Goal: Transaction & Acquisition: Book appointment/travel/reservation

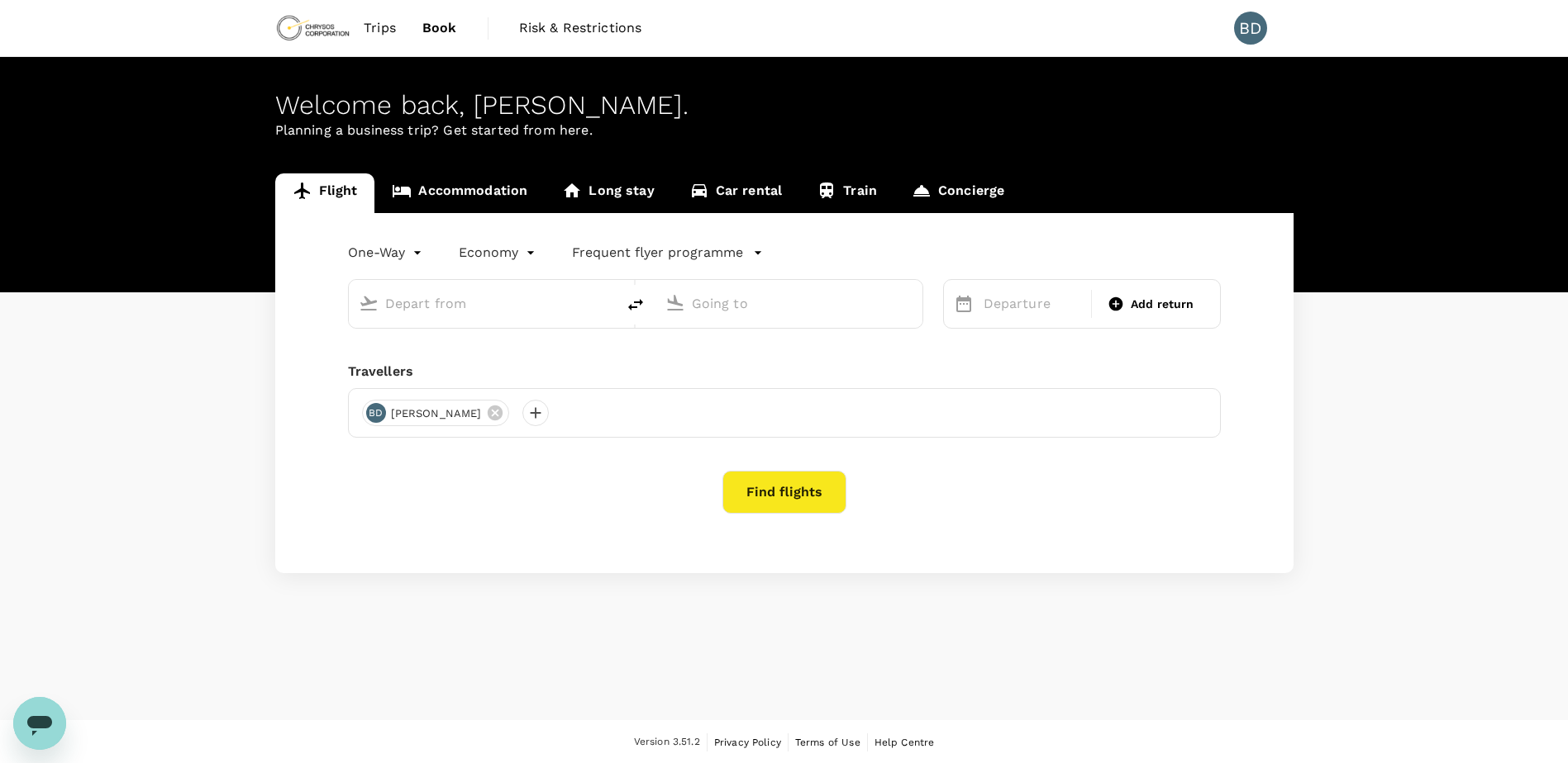
click at [482, 190] on link "Accommodation" at bounding box center [459, 193] width 170 height 39
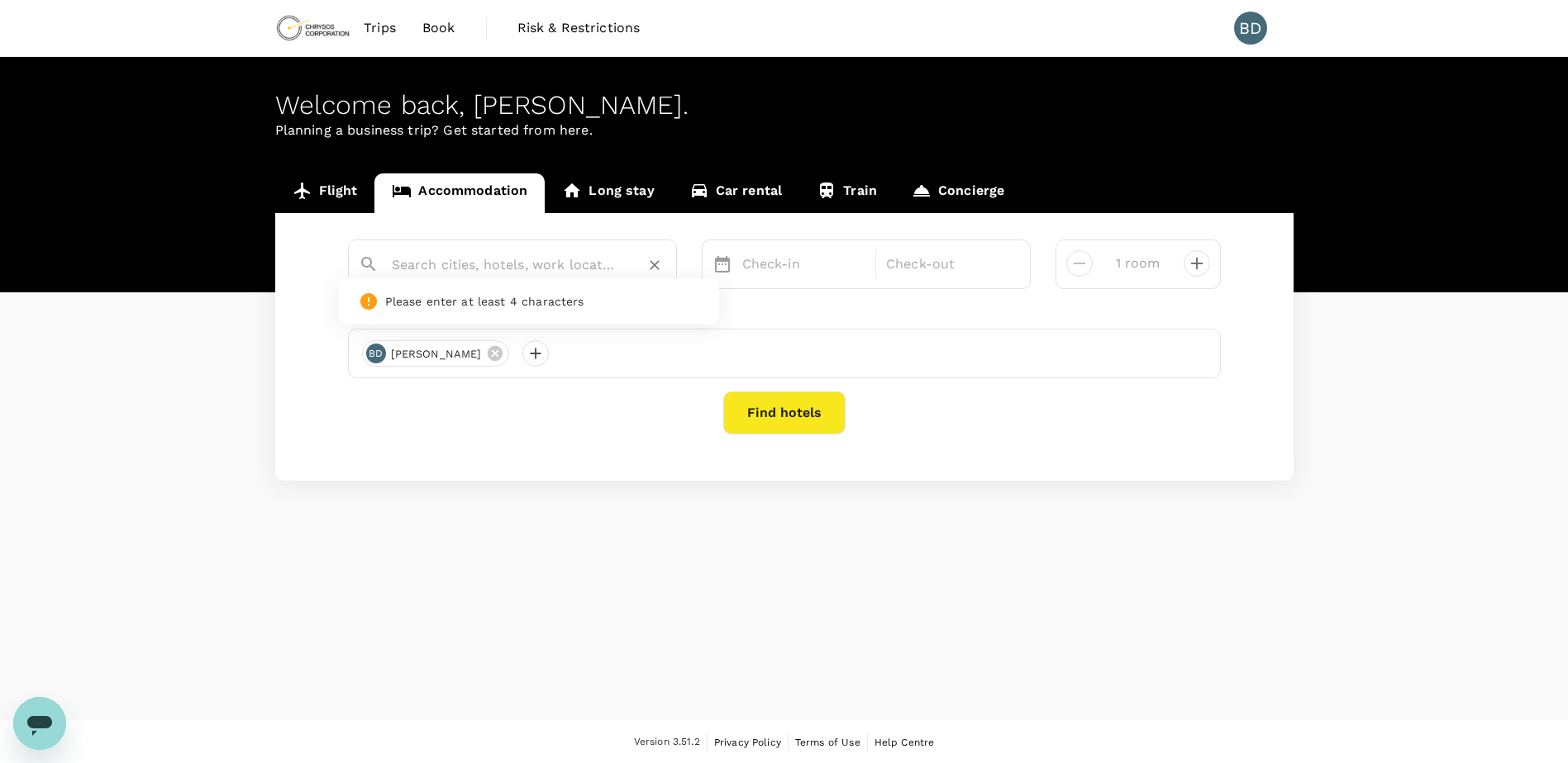
click at [463, 256] on input "text" at bounding box center [506, 265] width 228 height 26
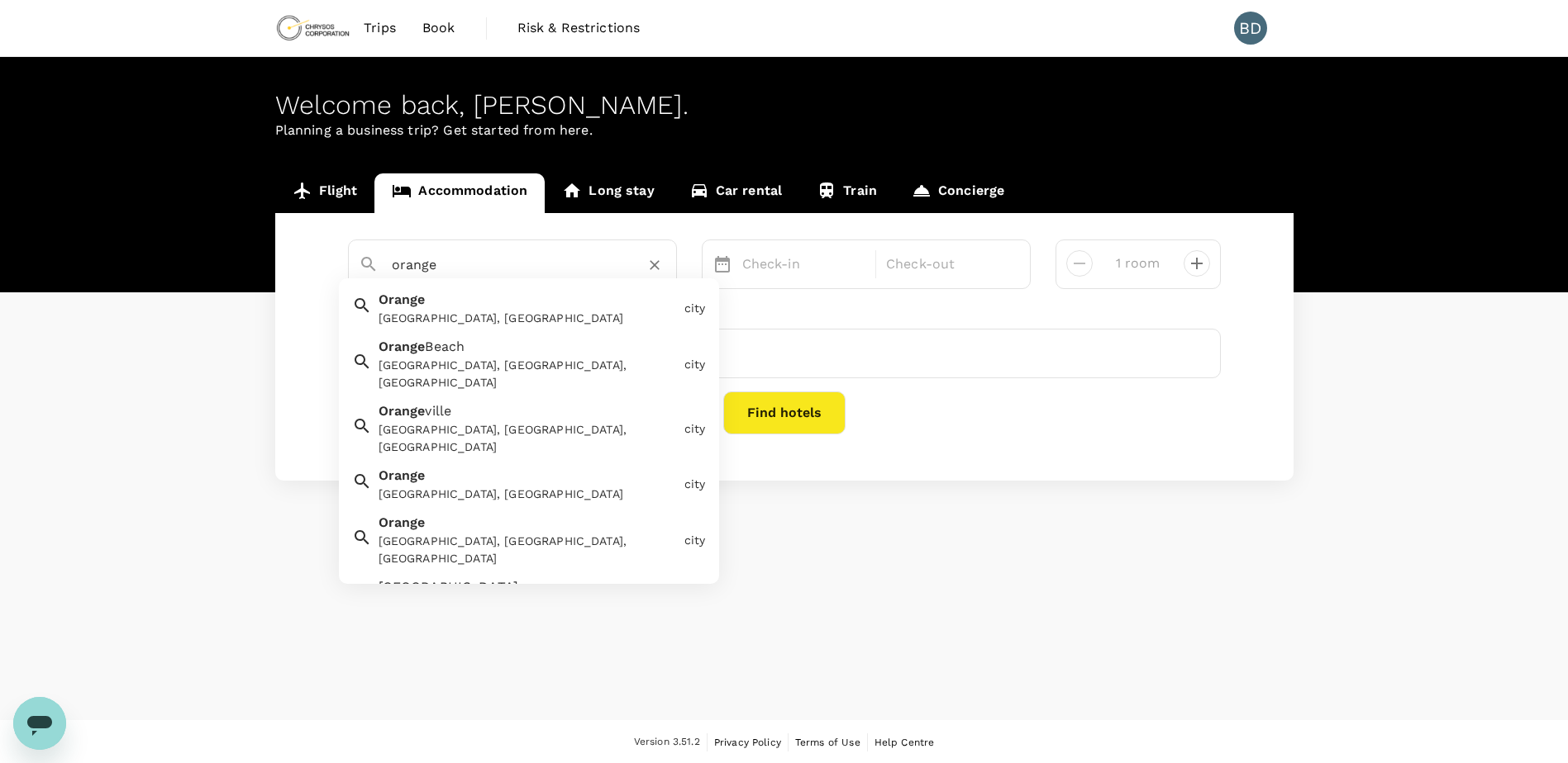
click at [465, 486] on div "[GEOGRAPHIC_DATA], [GEOGRAPHIC_DATA]" at bounding box center [528, 494] width 300 height 17
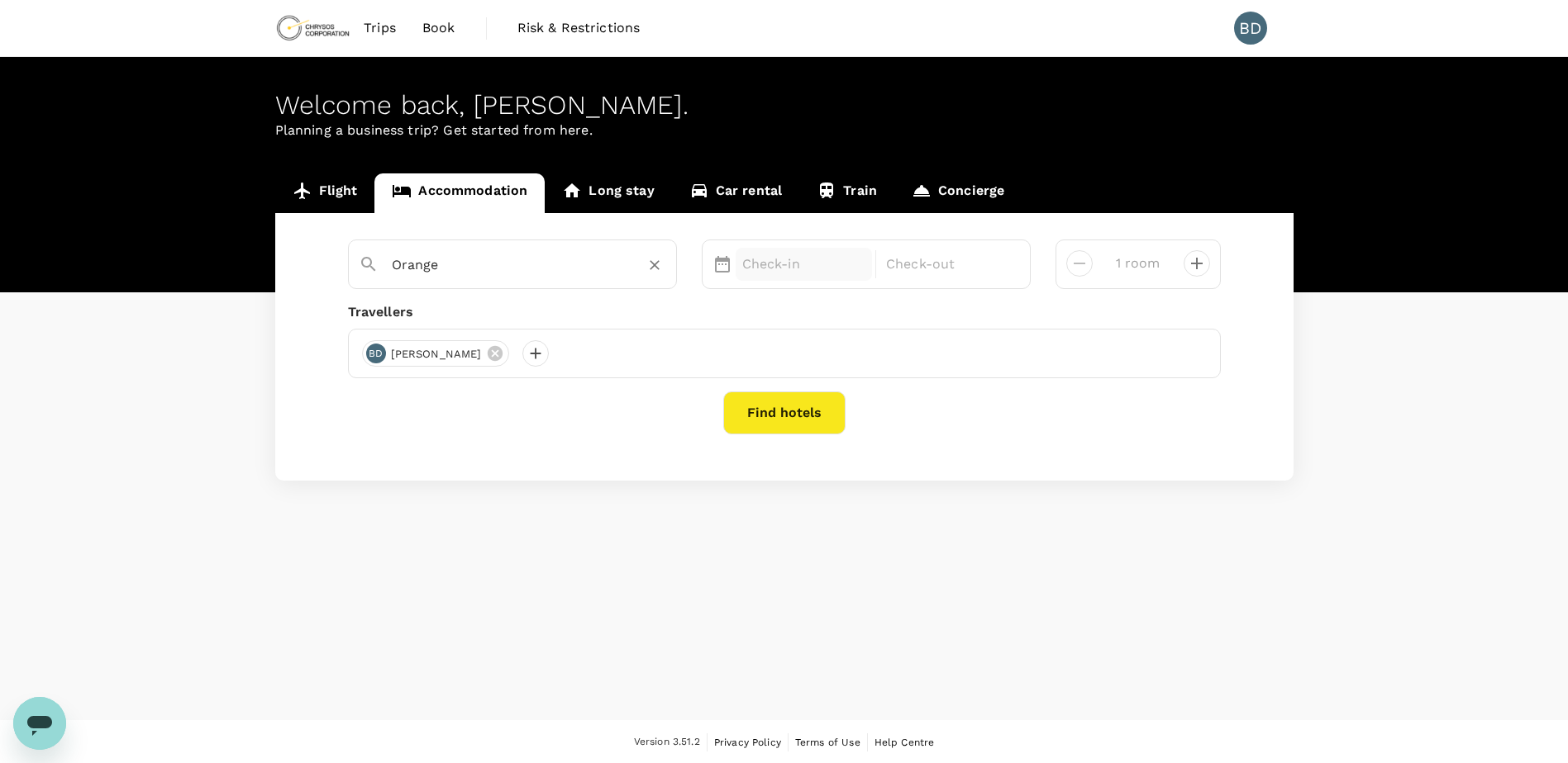
type input "Orange"
click at [785, 257] on p "Check-in" at bounding box center [805, 265] width 124 height 20
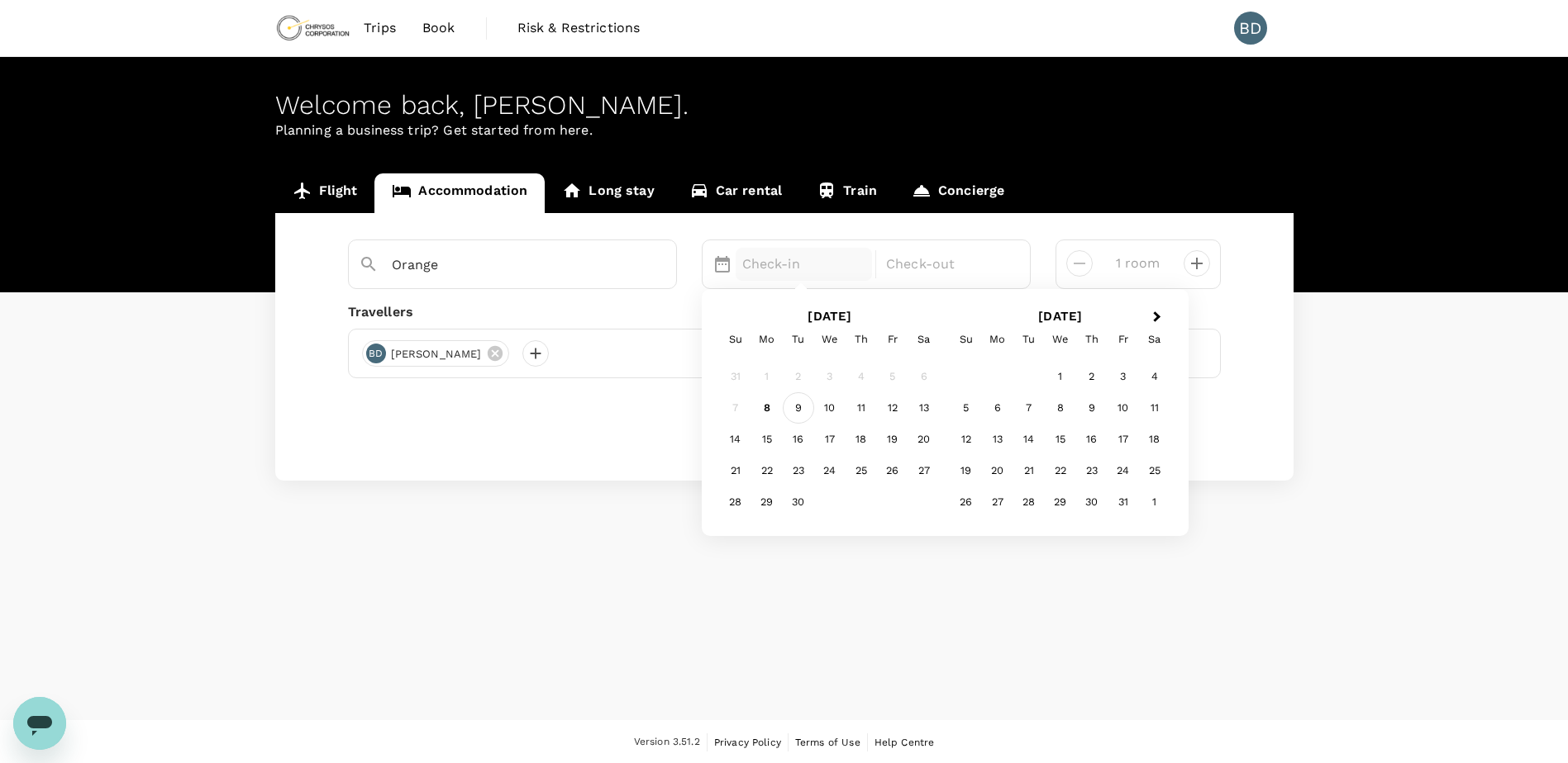
click at [793, 405] on div "9" at bounding box center [798, 408] width 31 height 31
click at [860, 413] on div "11" at bounding box center [861, 408] width 31 height 31
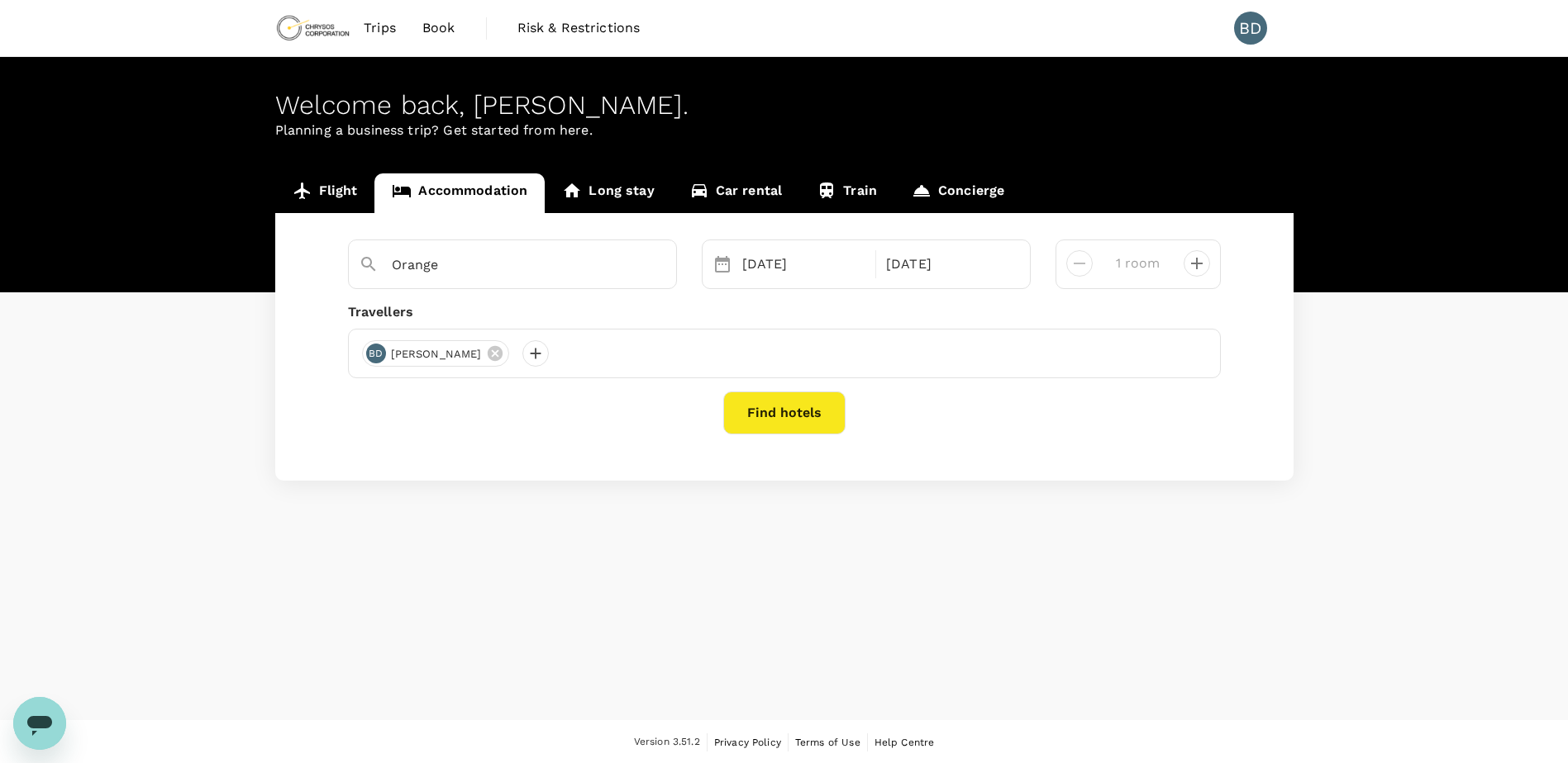
click at [799, 419] on button "Find hotels" at bounding box center [784, 413] width 122 height 43
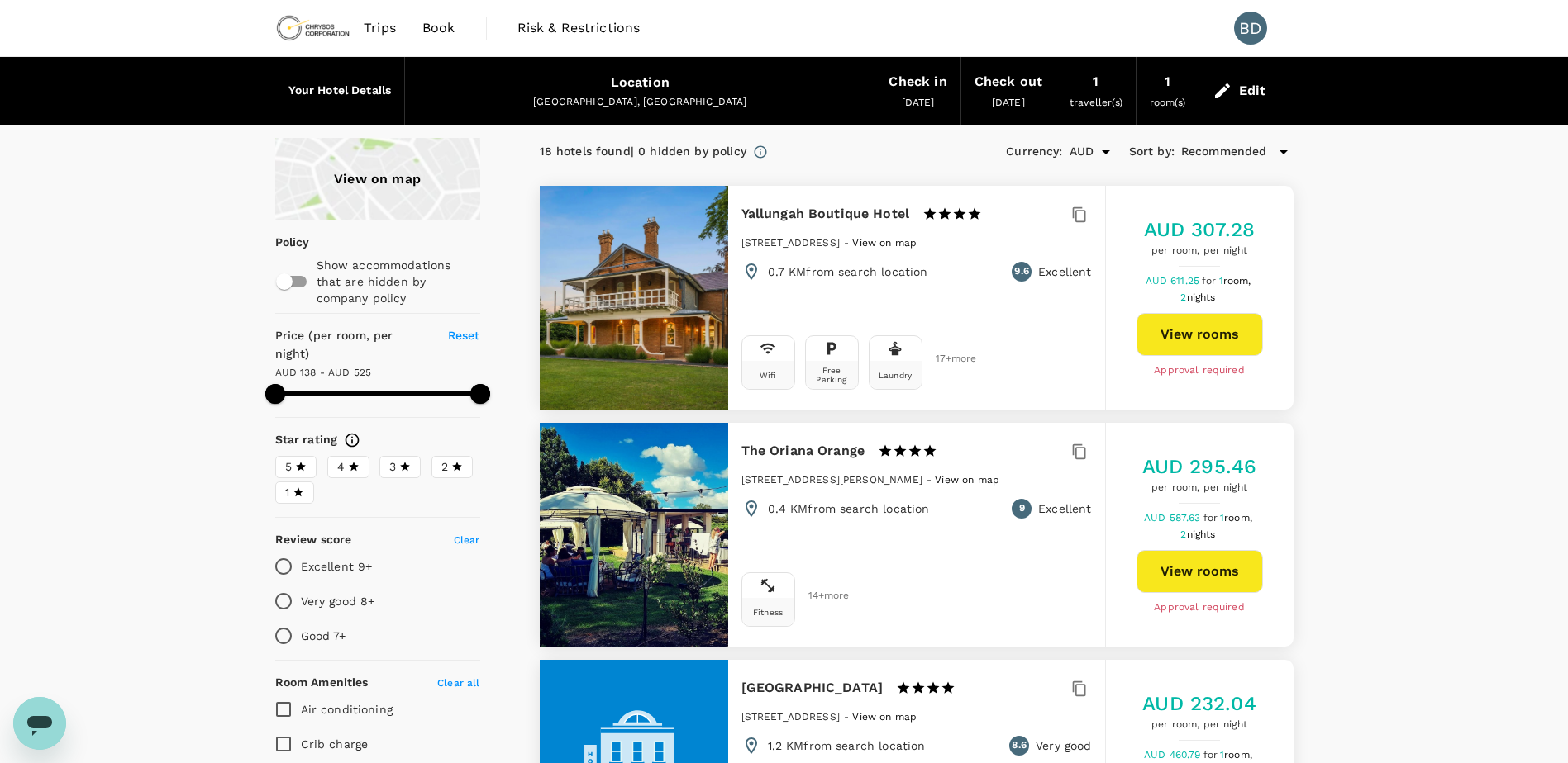
click at [1281, 152] on icon at bounding box center [1283, 152] width 20 height 20
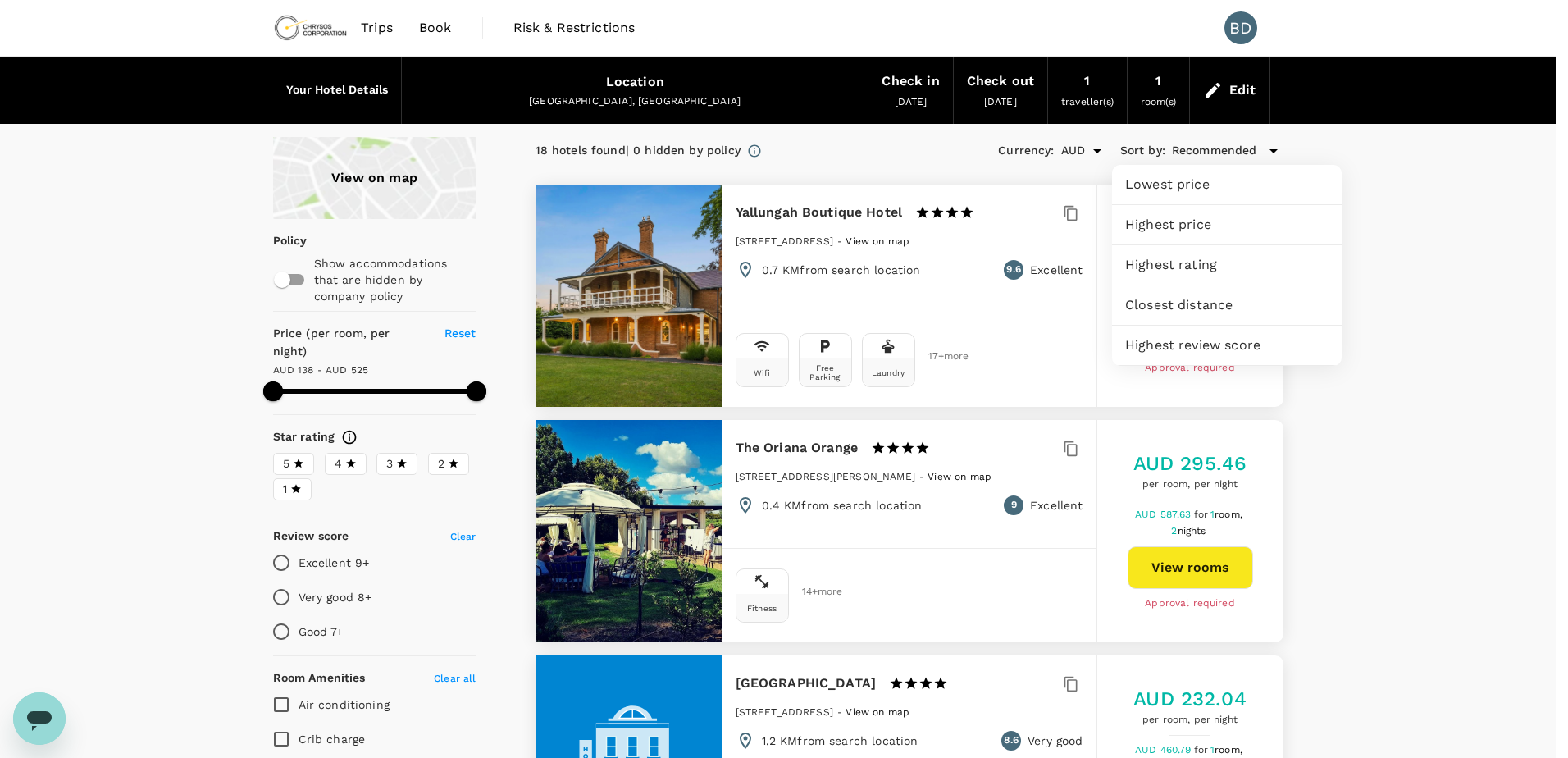
click at [1428, 216] on div at bounding box center [784, 379] width 1568 height 758
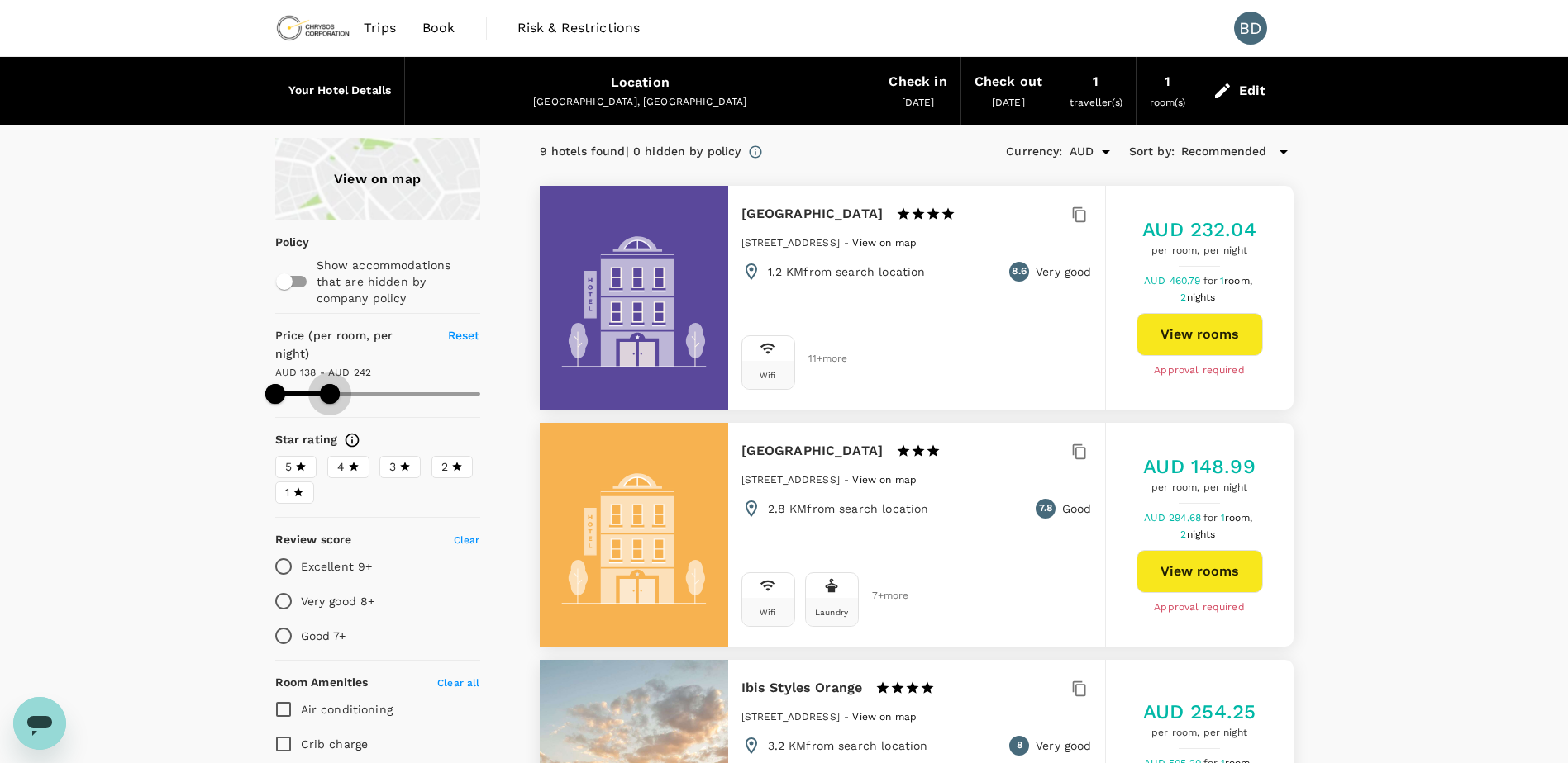
drag, startPoint x: 475, startPoint y: 373, endPoint x: 330, endPoint y: 371, distance: 145.0
click at [330, 384] on span at bounding box center [330, 394] width 20 height 20
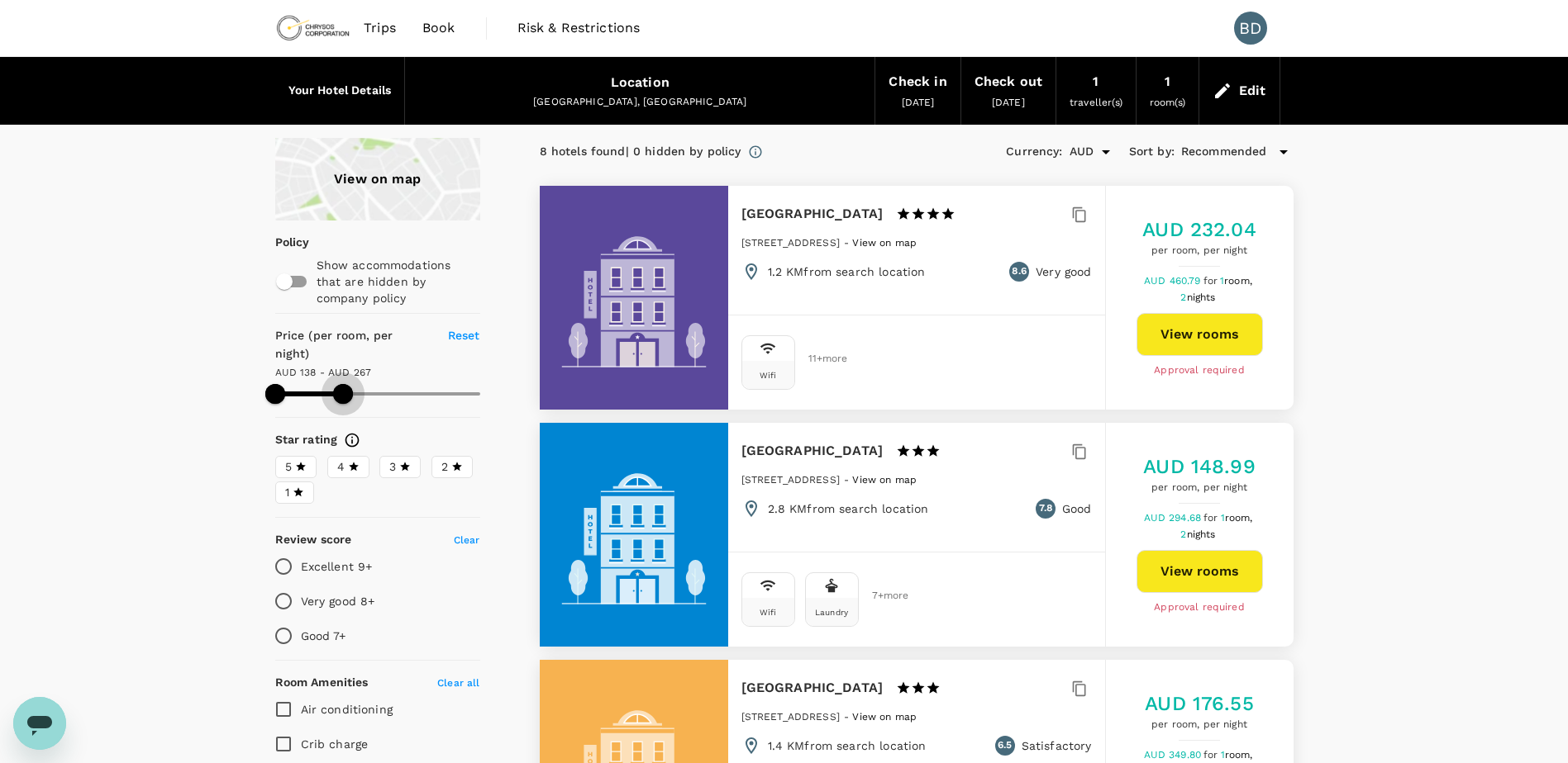
click at [343, 384] on span at bounding box center [343, 394] width 20 height 20
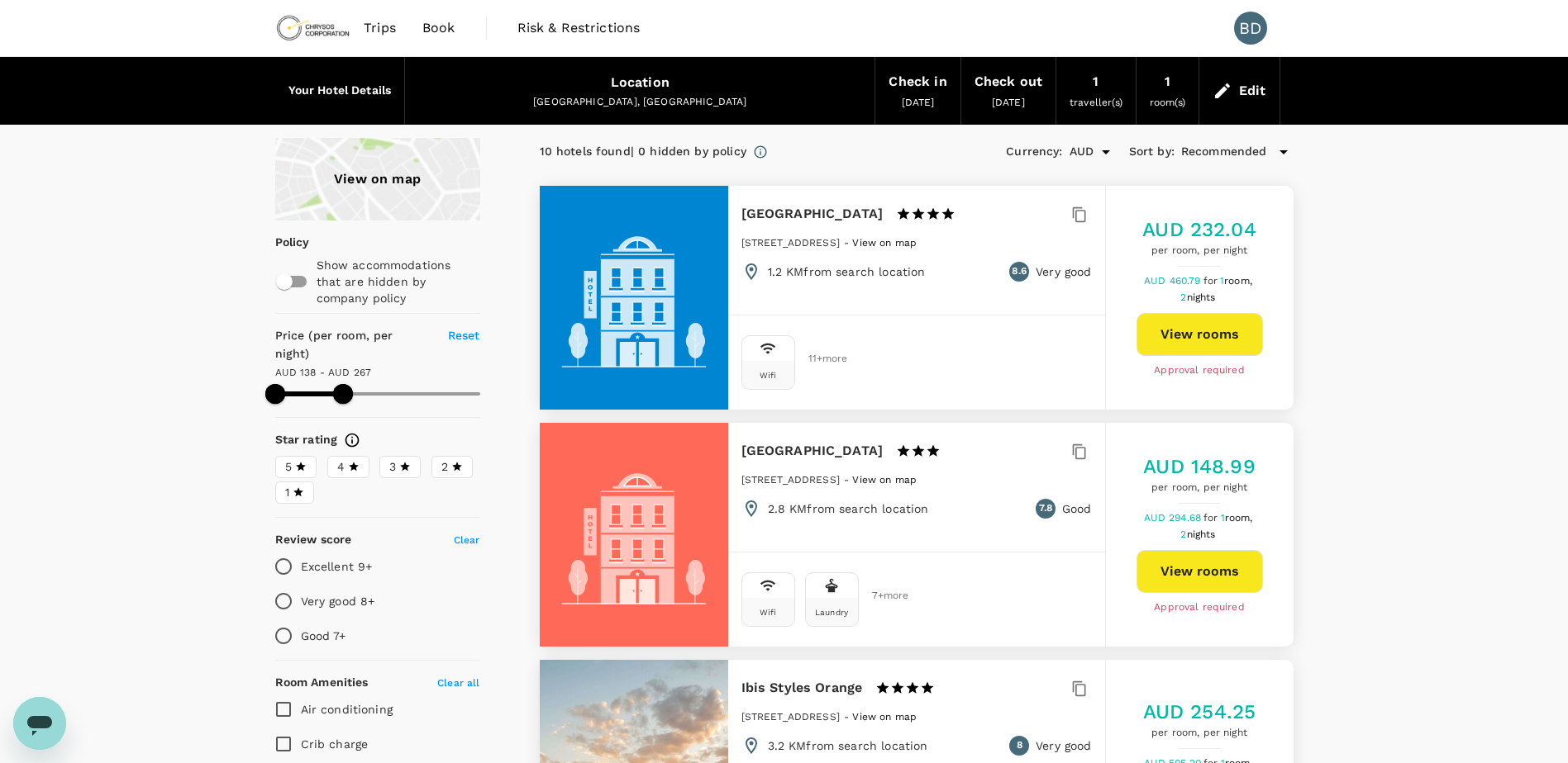
click at [917, 478] on span "View on map" at bounding box center [884, 479] width 65 height 12
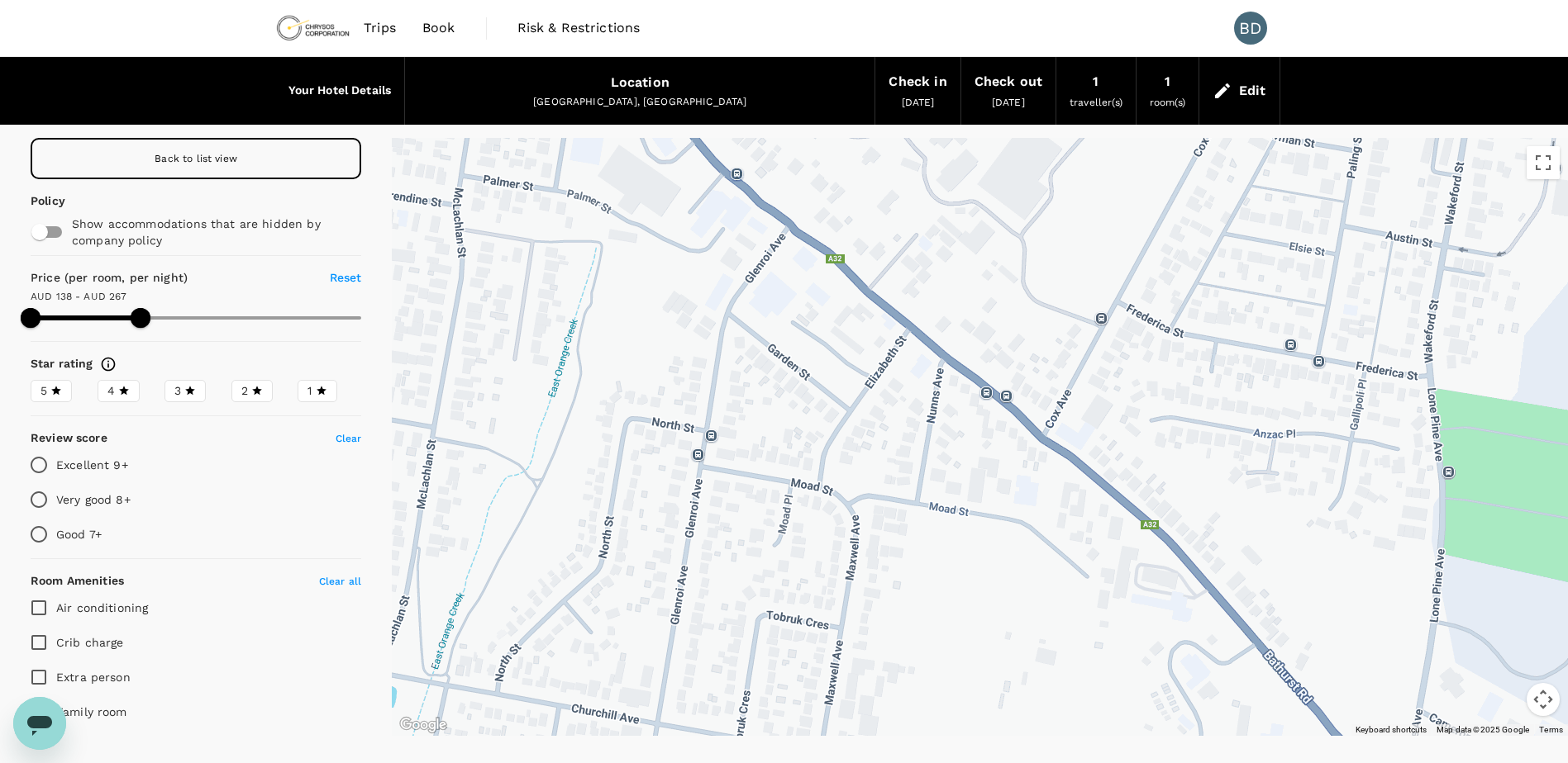
drag, startPoint x: 1004, startPoint y: 508, endPoint x: 988, endPoint y: 465, distance: 45.9
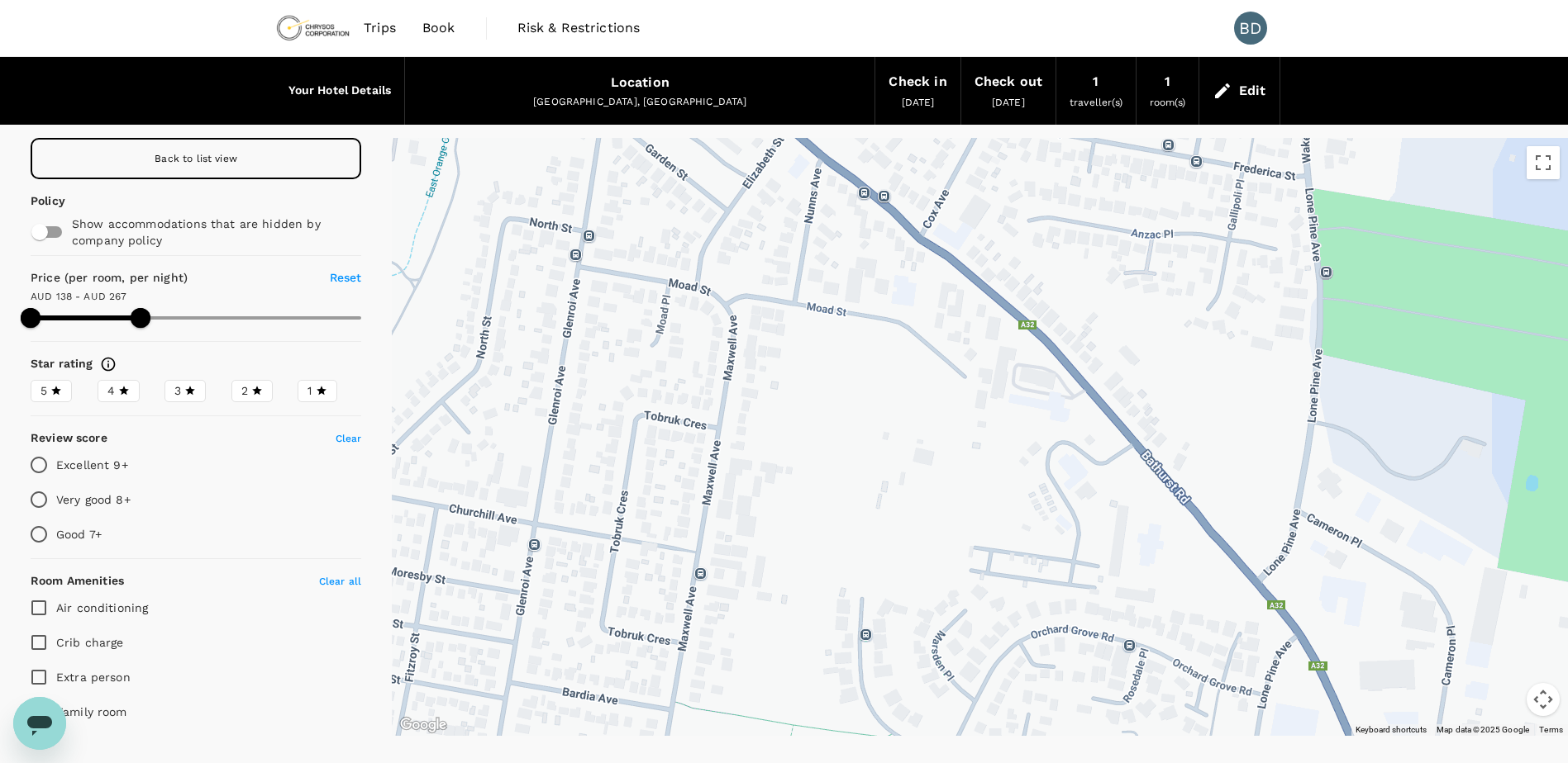
drag, startPoint x: 880, startPoint y: 428, endPoint x: 748, endPoint y: 187, distance: 274.8
click at [748, 189] on div at bounding box center [980, 436] width 1176 height 598
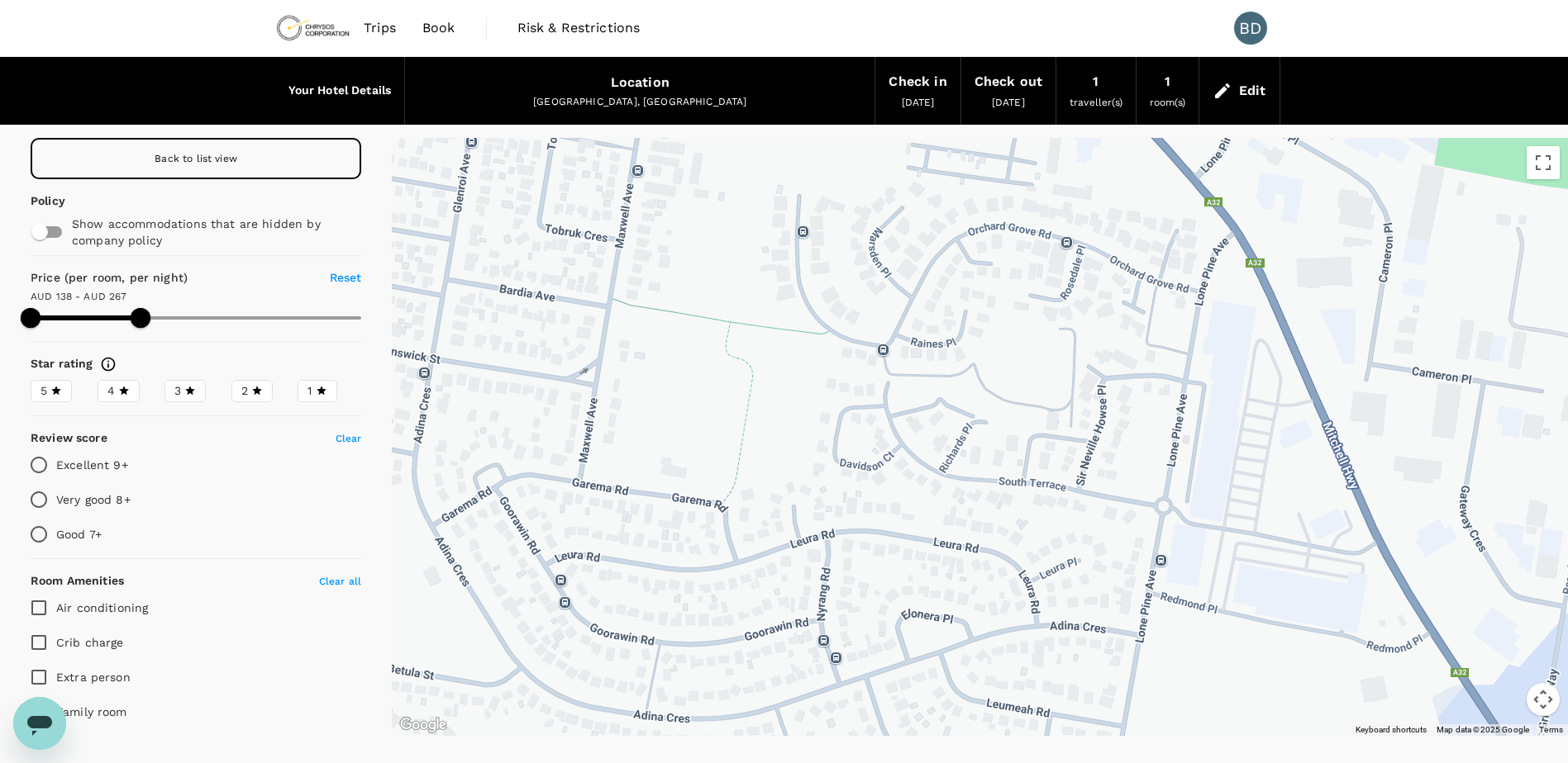
drag, startPoint x: 922, startPoint y: 528, endPoint x: 879, endPoint y: 170, distance: 360.6
click at [879, 170] on div at bounding box center [980, 436] width 1176 height 598
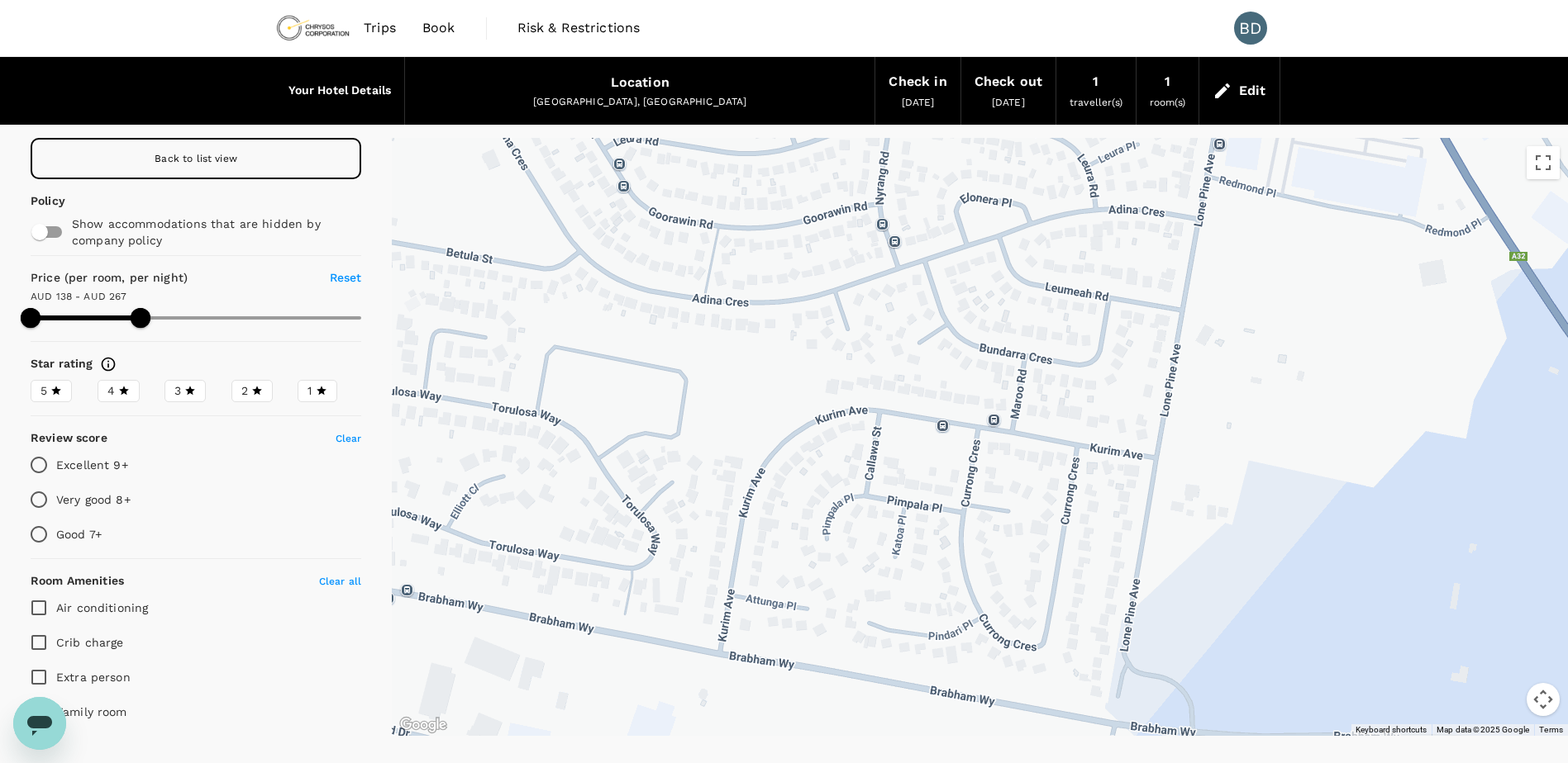
drag, startPoint x: 994, startPoint y: 704, endPoint x: 1053, endPoint y: 286, distance: 422.1
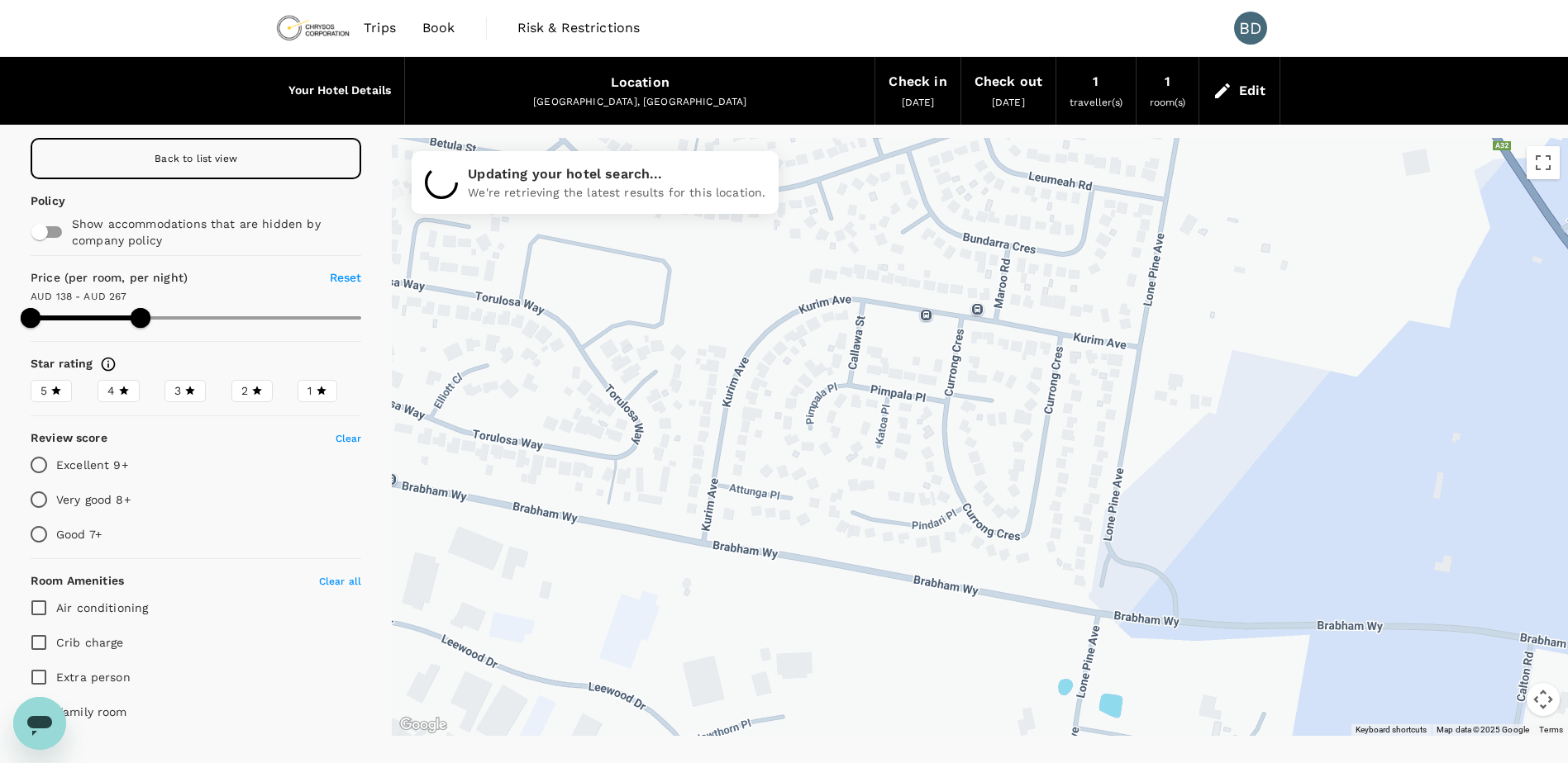
drag, startPoint x: 1064, startPoint y: 557, endPoint x: 1041, endPoint y: 751, distance: 195.4
click at [1039, 744] on div "Your Hotel Details Location [GEOGRAPHIC_DATA] Check in [DATE] Check out [DATE] …" at bounding box center [784, 408] width 1568 height 703
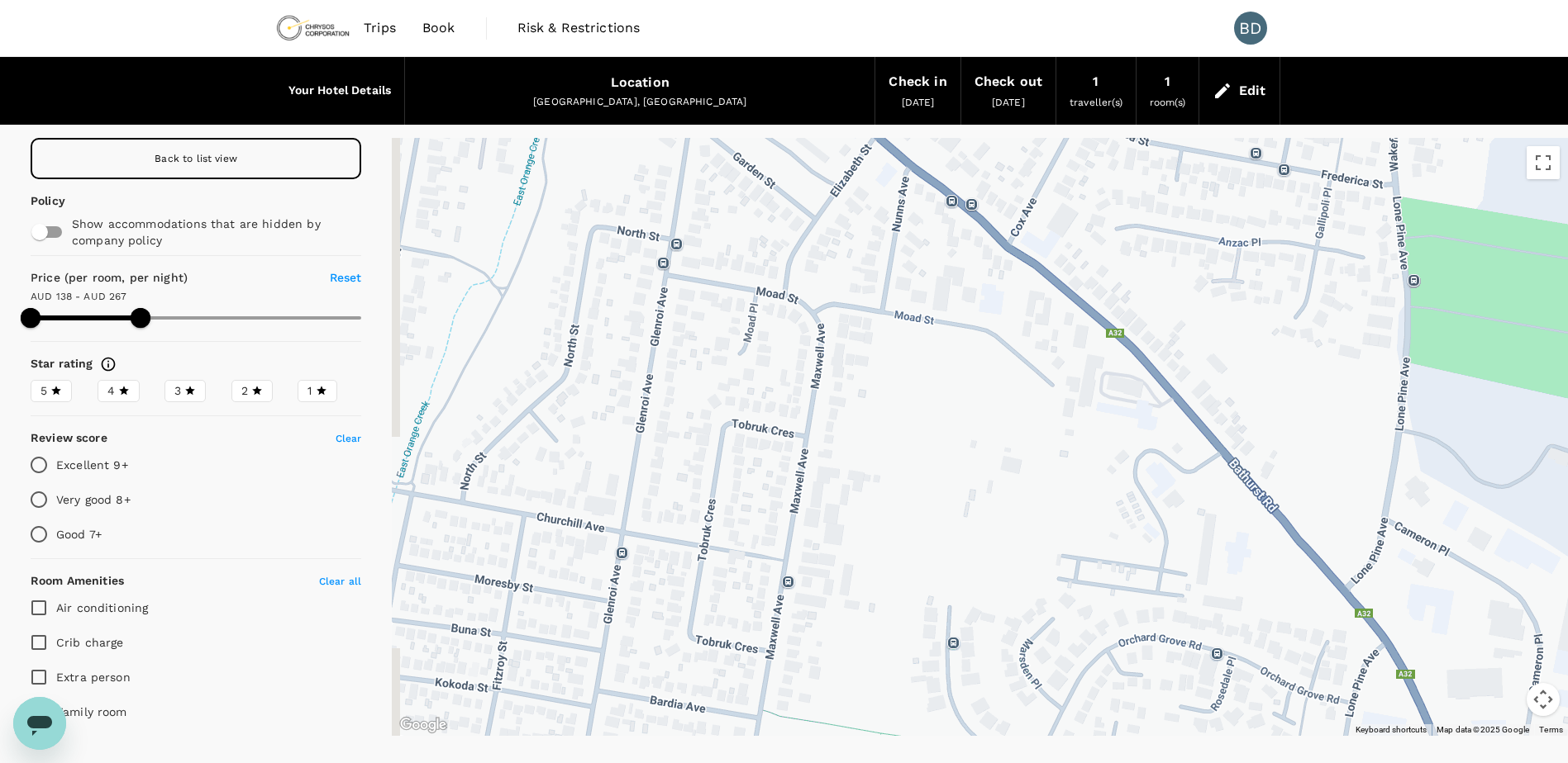
drag, startPoint x: 1018, startPoint y: 420, endPoint x: 1141, endPoint y: 582, distance: 203.4
click at [1134, 574] on div at bounding box center [980, 436] width 1176 height 598
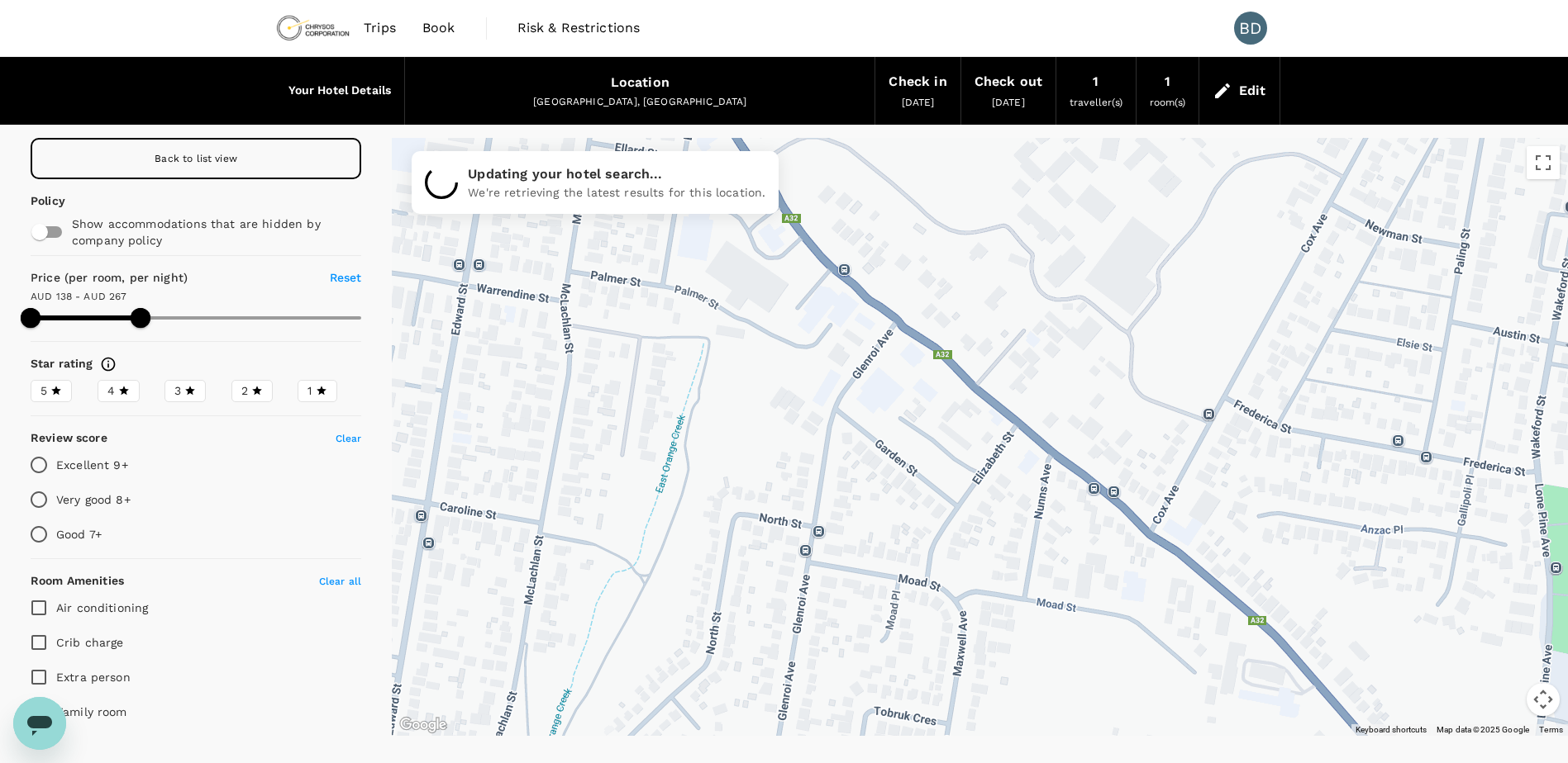
drag, startPoint x: 1004, startPoint y: 309, endPoint x: 1106, endPoint y: 563, distance: 273.7
click at [1106, 563] on div at bounding box center [980, 436] width 1176 height 598
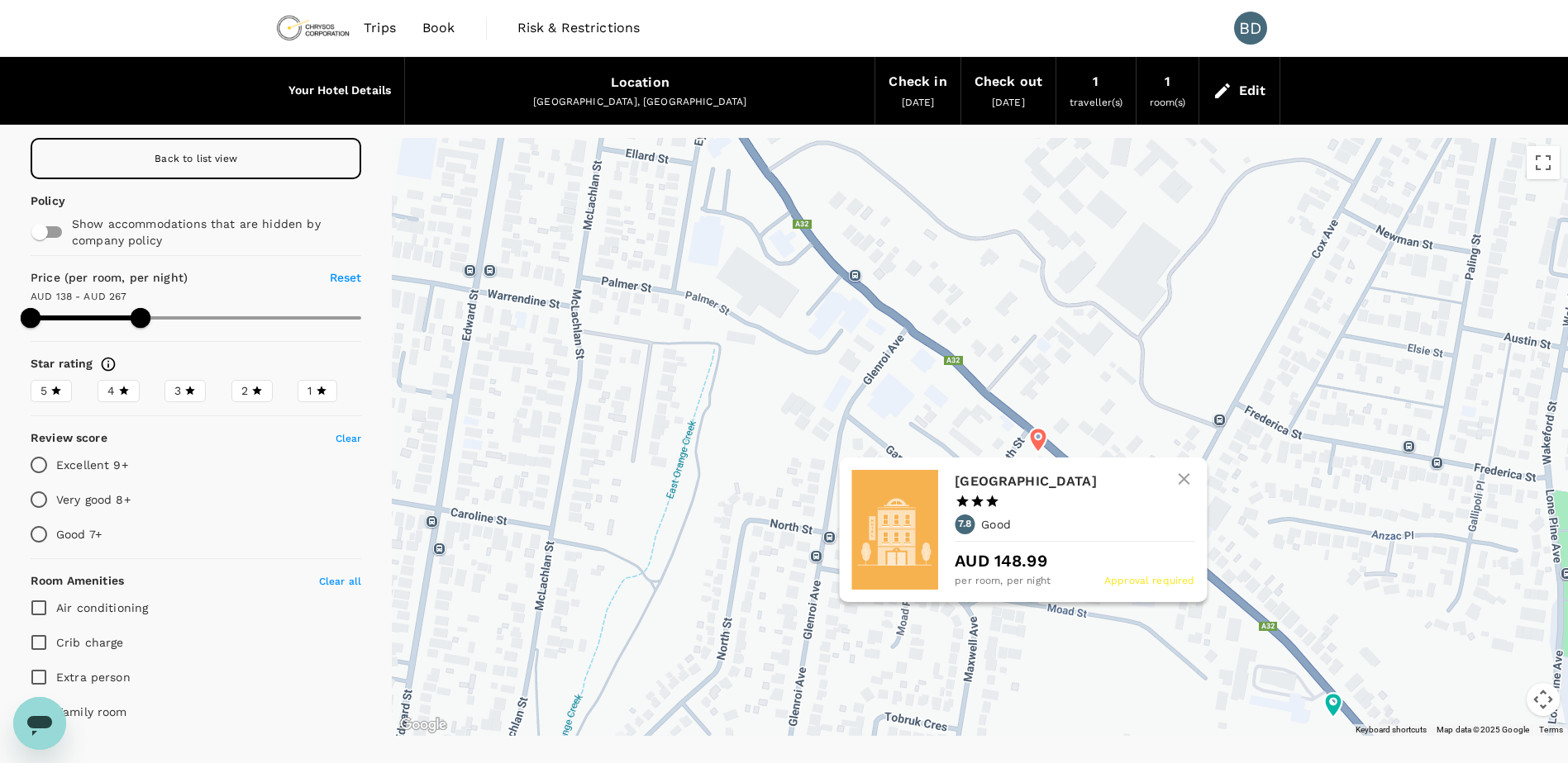
click at [1036, 439] on icon at bounding box center [1037, 440] width 17 height 25
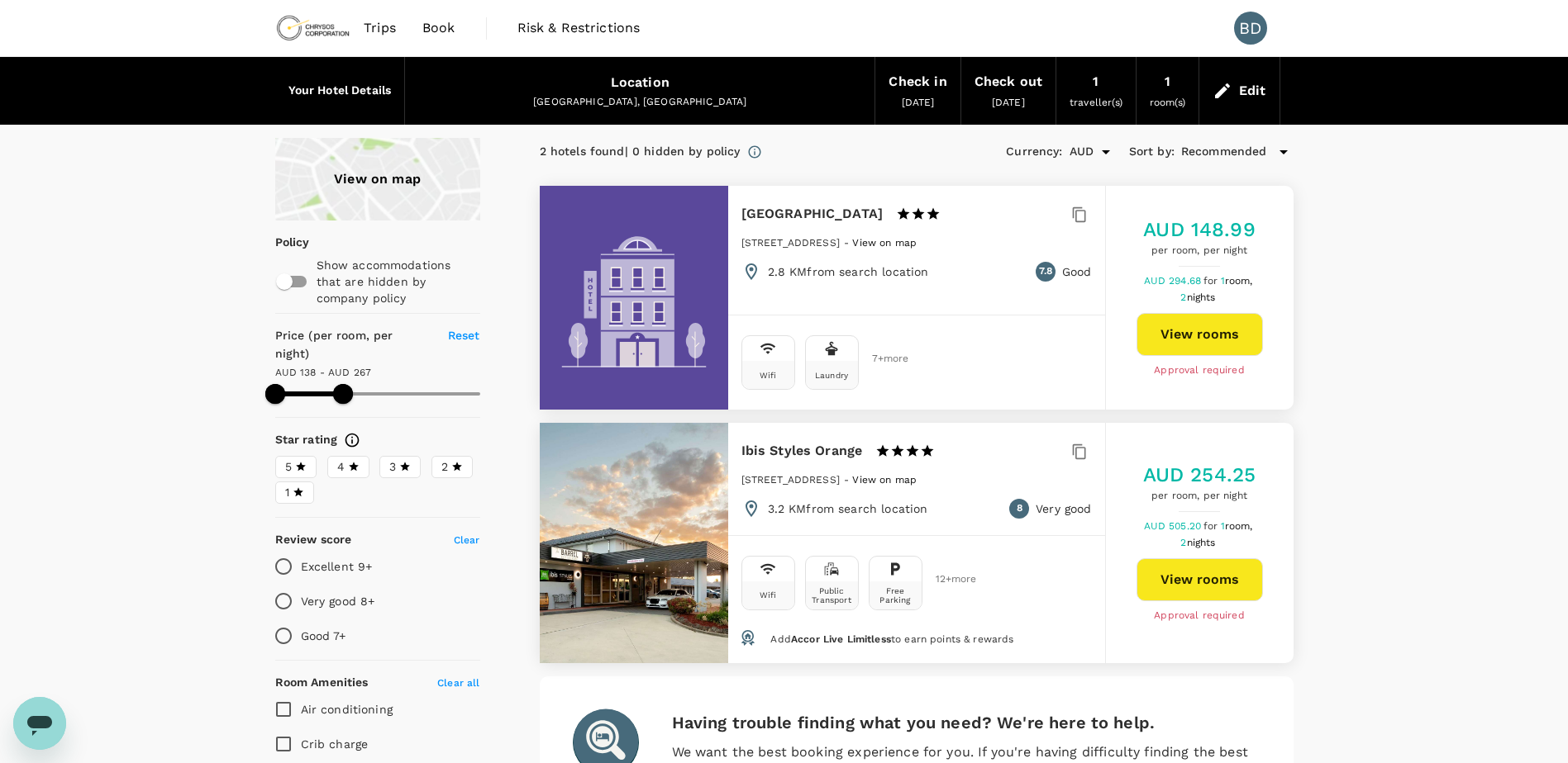
click at [1217, 325] on button "View rooms" at bounding box center [1199, 334] width 126 height 43
type input "267.01"
